Goal: Information Seeking & Learning: Learn about a topic

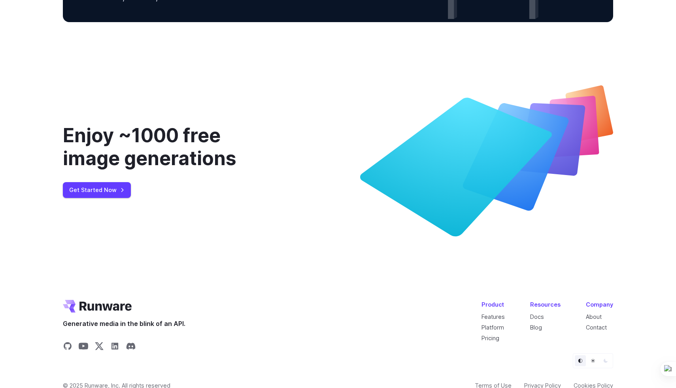
scroll to position [2925, 0]
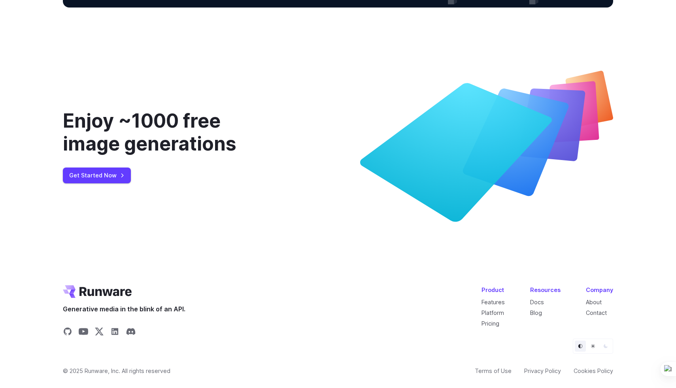
click at [493, 318] on ul "Features Platform Pricing" at bounding box center [493, 313] width 23 height 30
click at [493, 323] on link "Pricing" at bounding box center [491, 323] width 18 height 7
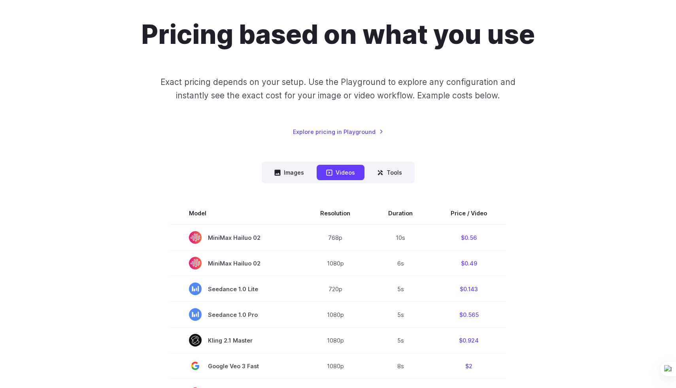
scroll to position [19, 0]
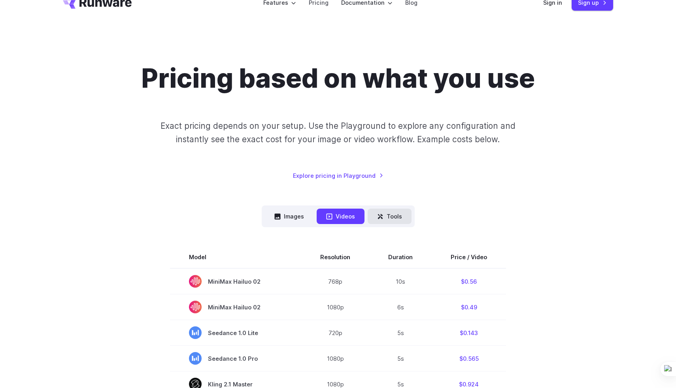
click at [396, 213] on button "Tools" at bounding box center [390, 216] width 44 height 15
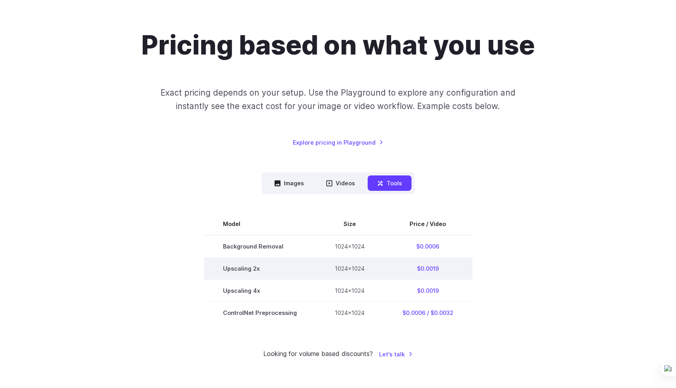
scroll to position [53, 0]
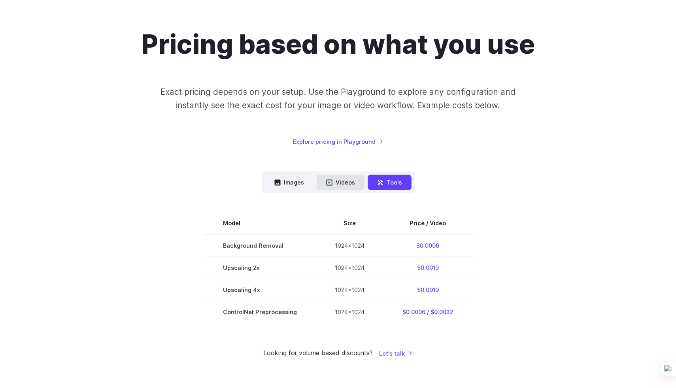
click at [340, 183] on button "Videos" at bounding box center [341, 182] width 48 height 15
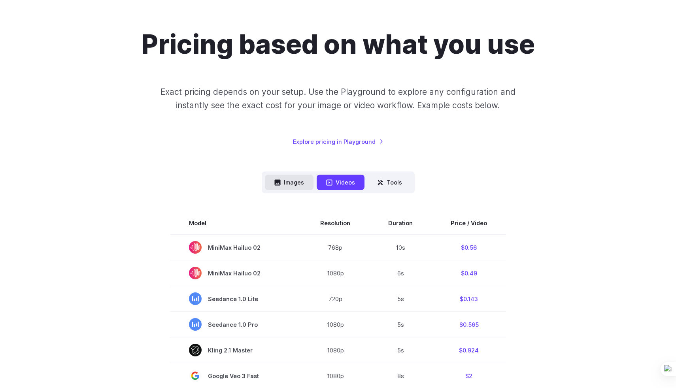
click at [297, 184] on button "Images" at bounding box center [289, 182] width 49 height 15
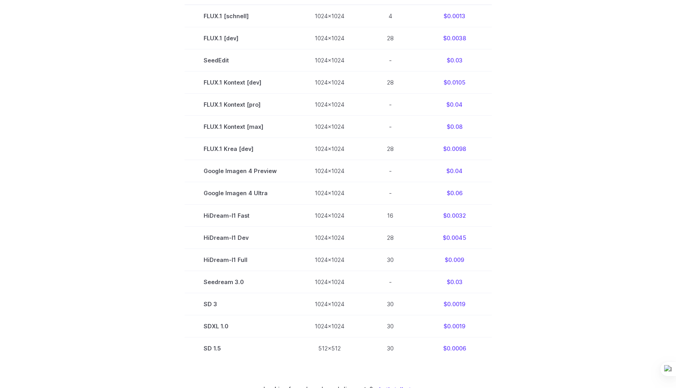
scroll to position [66, 0]
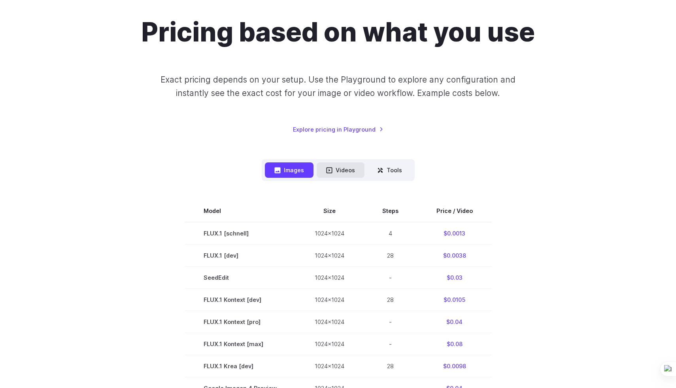
click at [350, 168] on button "Videos" at bounding box center [341, 170] width 48 height 15
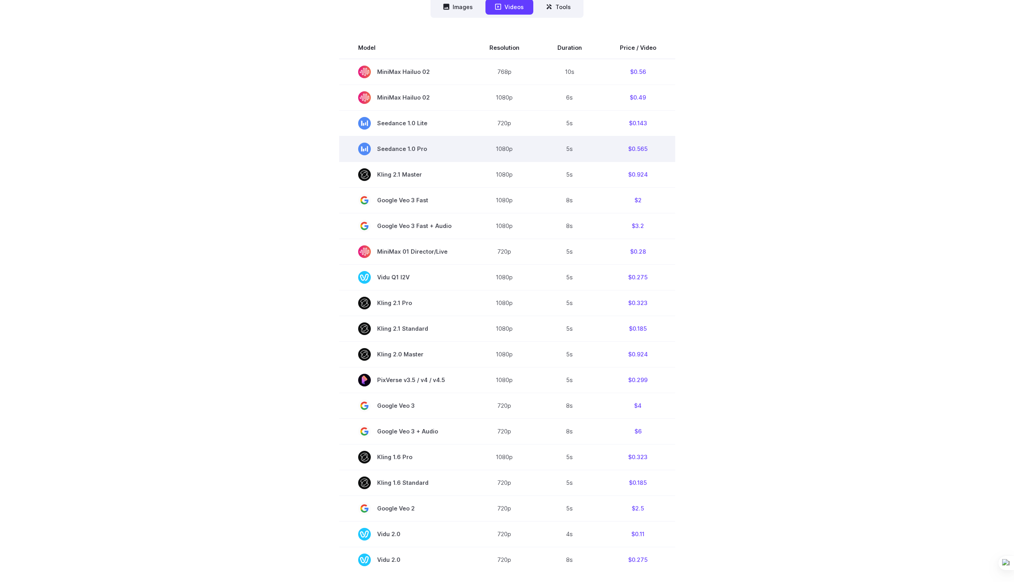
scroll to position [270, 0]
click at [554, 11] on button "Tools" at bounding box center [559, 7] width 44 height 15
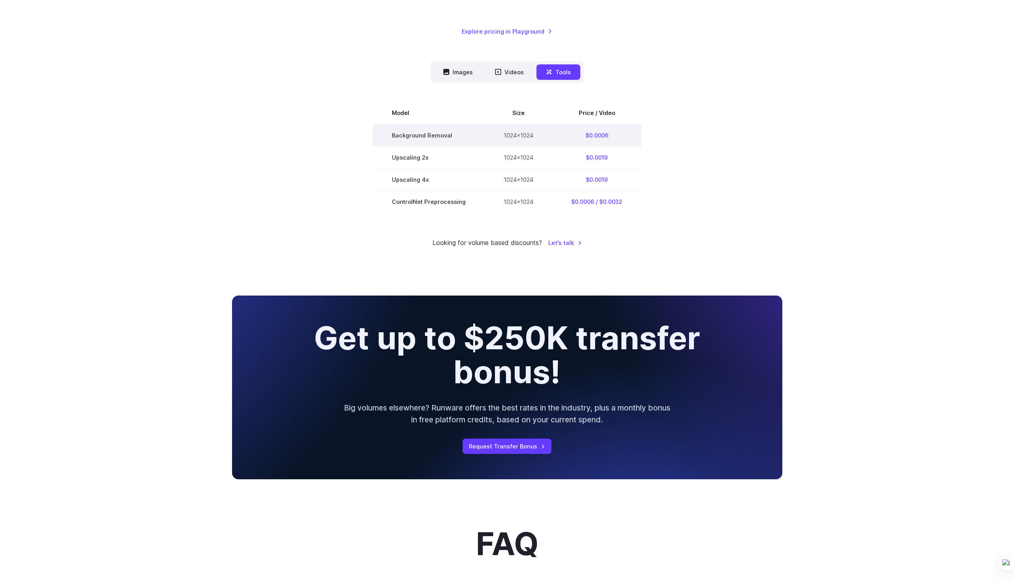
scroll to position [203, 0]
